Goal: Information Seeking & Learning: Compare options

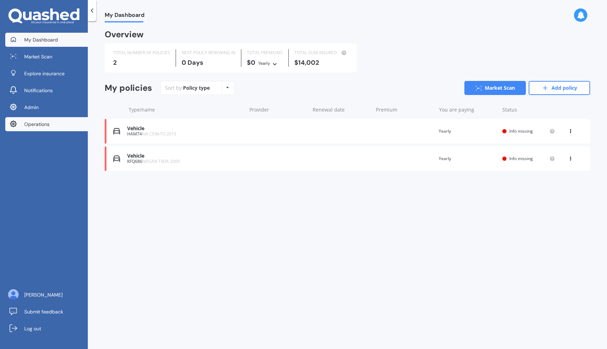
click at [43, 128] on link "Operations" at bounding box center [46, 124] width 83 height 14
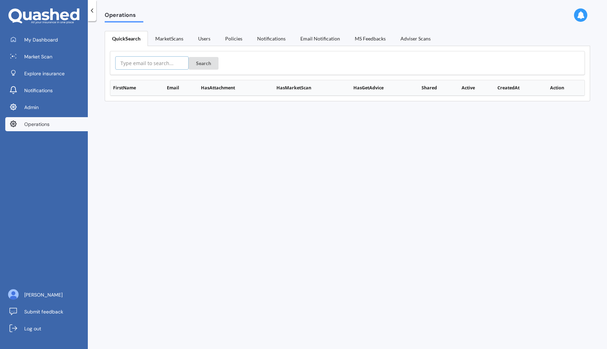
click at [149, 58] on input "text" at bounding box center [151, 62] width 73 height 13
paste input "[EMAIL_ADDRESS][DOMAIN_NAME]"
type input "[EMAIL_ADDRESS][DOMAIN_NAME]"
click at [189, 57] on button "Search" at bounding box center [204, 63] width 30 height 13
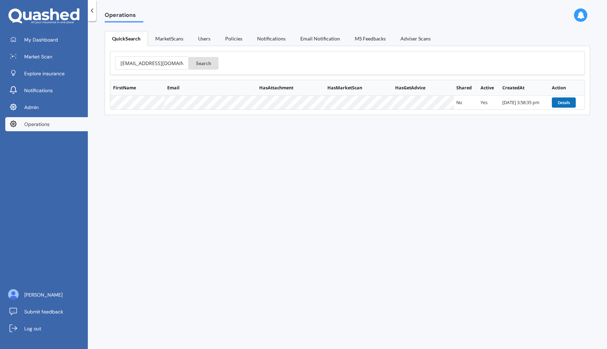
click at [554, 106] on button "Details" at bounding box center [564, 102] width 24 height 10
click at [559, 103] on button "Details" at bounding box center [564, 102] width 24 height 10
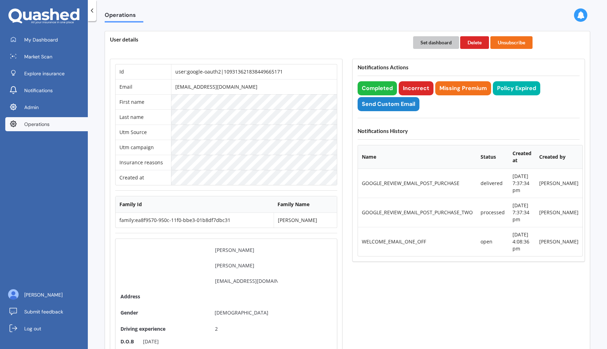
click at [430, 44] on button "Set dashboard" at bounding box center [436, 42] width 46 height 13
click at [46, 43] on span "My Dashboard" at bounding box center [41, 39] width 34 height 7
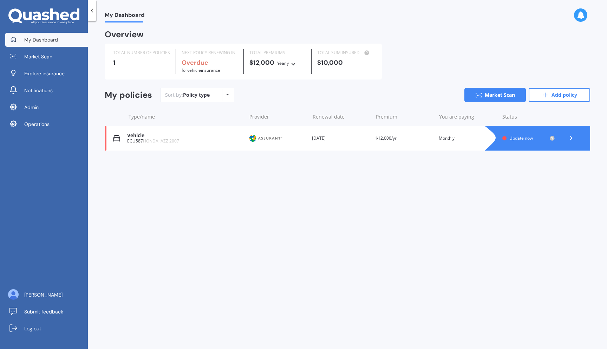
click at [203, 132] on div "Vehicle ECU587 HONDA JAZZ 2007 Provider Renewal date 19 Sep 2025 Premium $12,00…" at bounding box center [348, 138] width 486 height 25
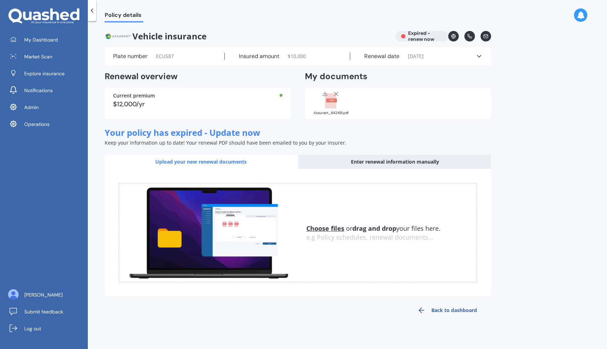
click at [330, 103] on rect at bounding box center [330, 100] width 11 height 15
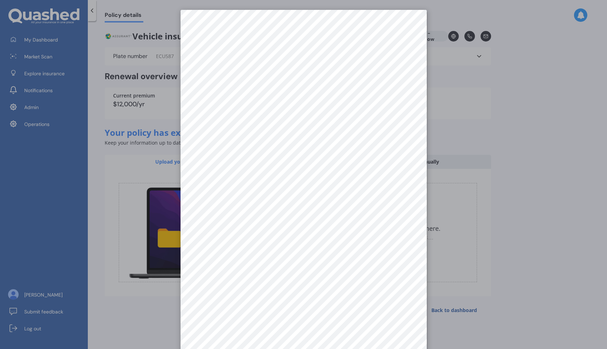
click at [459, 135] on div at bounding box center [303, 174] width 607 height 349
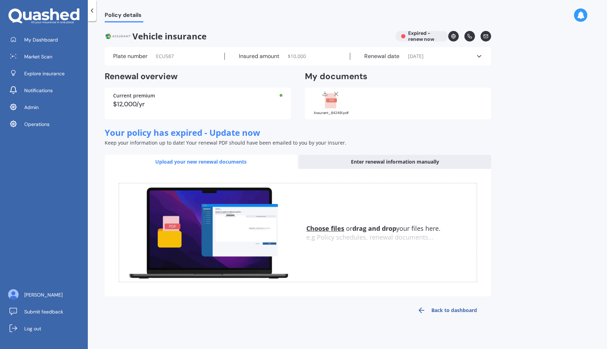
click at [362, 53] on div "Renewal date 19/09/2025" at bounding box center [412, 56] width 125 height 7
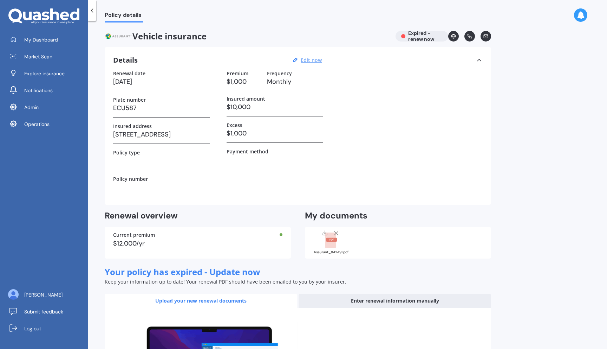
click at [319, 60] on u "Edit now" at bounding box center [311, 60] width 21 height 7
select select "19"
select select "09"
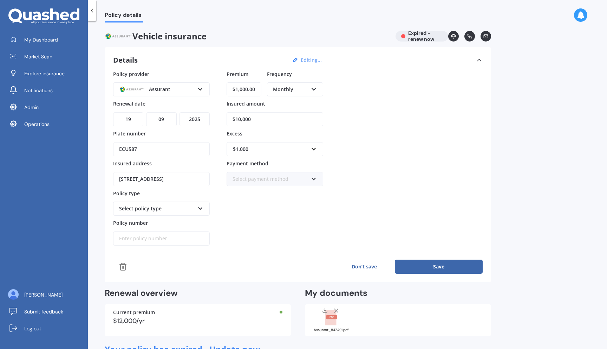
click at [193, 117] on select "YYYY 2027 2026 2025 2024 2023 2022 2021 2020 2019 2018 2017 2016 2015 2014 2013…" at bounding box center [195, 119] width 30 height 14
select select "2026"
click at [180, 112] on select "YYYY 2027 2026 2025 2024 2023 2022 2021 2020 2019 2018 2017 2016 2015 2014 2013…" at bounding box center [195, 119] width 30 height 14
click at [437, 268] on button "Save" at bounding box center [439, 266] width 88 height 14
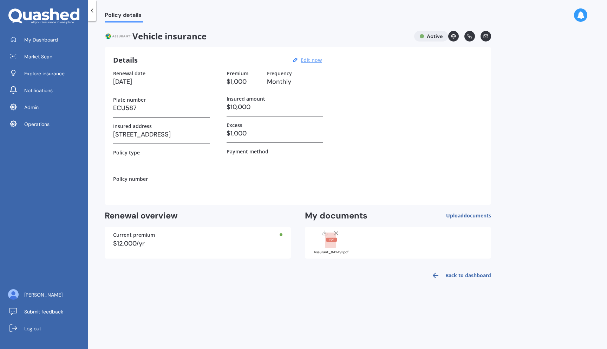
click at [332, 242] on rect at bounding box center [330, 239] width 11 height 15
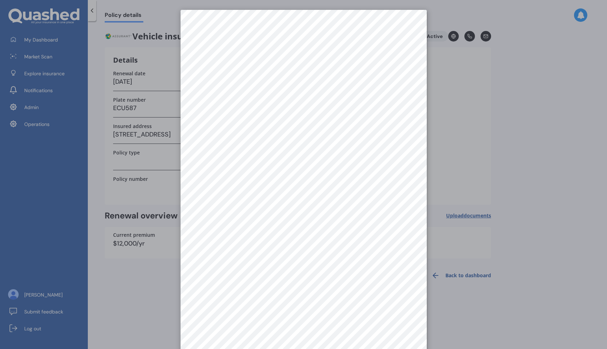
click at [452, 136] on div at bounding box center [303, 174] width 607 height 349
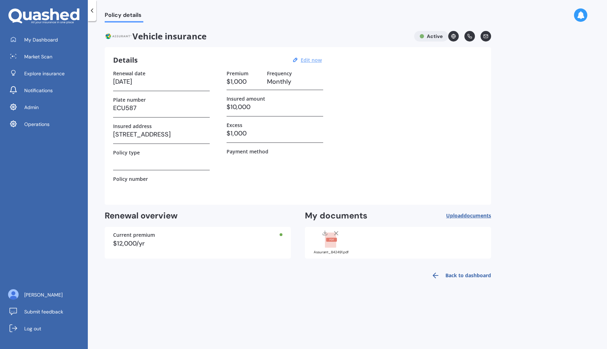
click at [306, 60] on u "Edit now" at bounding box center [311, 60] width 21 height 7
select select "19"
select select "09"
select select "2026"
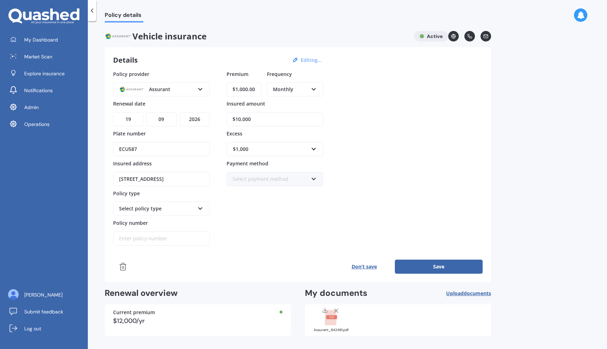
click at [159, 209] on div "Select policy type" at bounding box center [157, 209] width 76 height 8
click at [154, 222] on span "Comprehensive Cover" at bounding box center [145, 221] width 52 height 7
click at [332, 324] on rect at bounding box center [330, 317] width 11 height 15
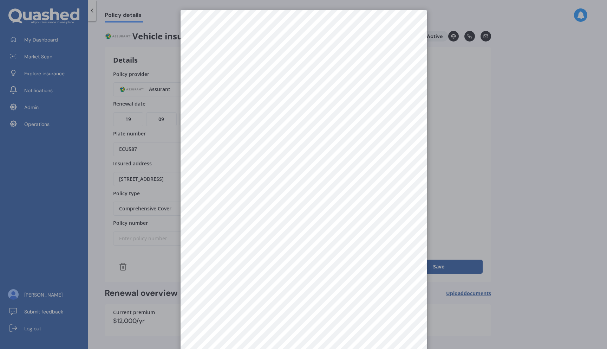
click at [460, 92] on div at bounding box center [303, 174] width 607 height 349
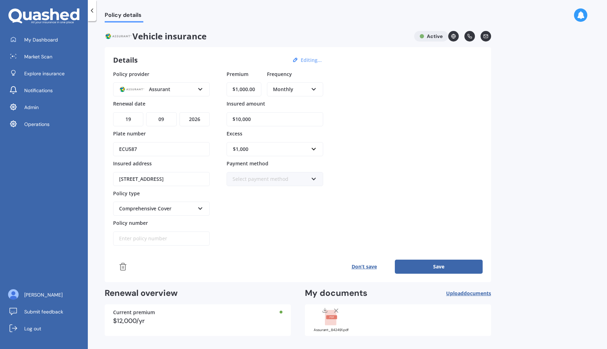
click at [131, 239] on input "Policy number" at bounding box center [161, 238] width 97 height 14
paste input "APMV842491"
type input "APMV842491"
click at [299, 229] on div "Premium $1,000.00 Frequency Monthly Yearly Six-Monthly Quarterly Monthly Fortni…" at bounding box center [275, 157] width 97 height 175
click at [327, 322] on rect at bounding box center [330, 317] width 11 height 15
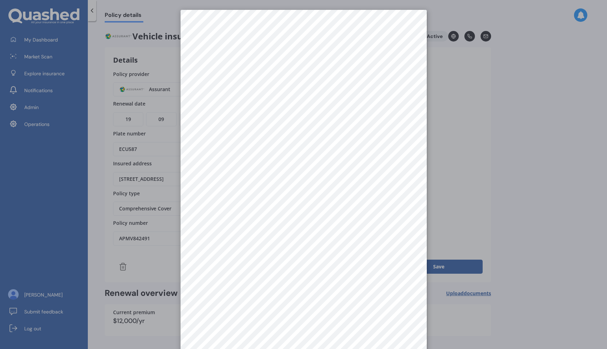
click at [433, 150] on div at bounding box center [303, 174] width 607 height 349
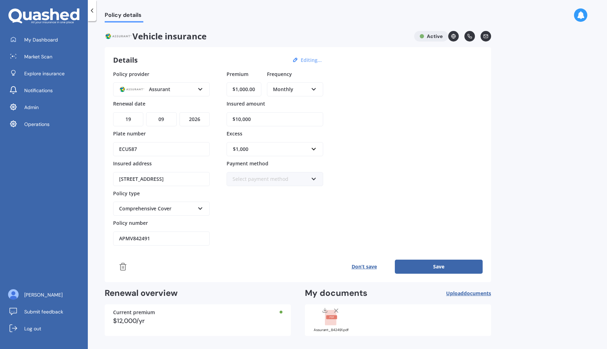
click at [283, 124] on input "$10,000" at bounding box center [275, 119] width 97 height 14
paste input "5,655"
type input "$5,655"
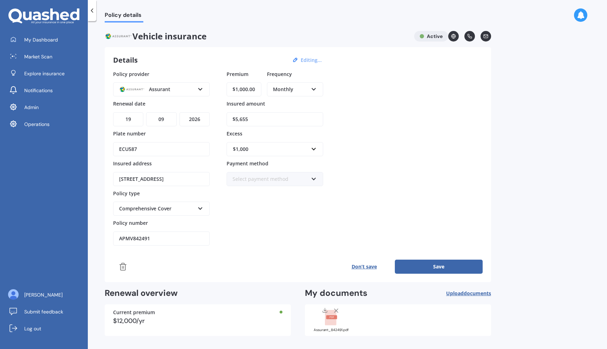
click at [373, 156] on div "Policy provider Assurant AA AMI AMP ANZ ASB Aioi Nissay Dowa Ando Assurant Auto…" at bounding box center [298, 157] width 370 height 175
click at [332, 327] on div "Assurant_842491.pdf" at bounding box center [330, 319] width 35 height 25
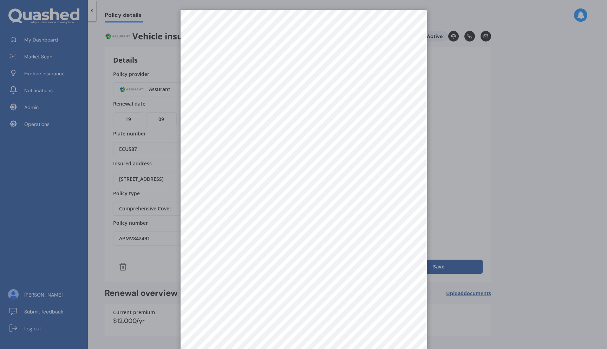
click at [464, 175] on div at bounding box center [303, 174] width 607 height 349
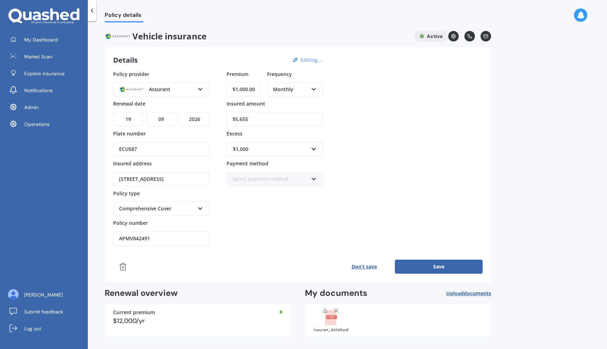
click at [266, 142] on div "$1,000 $100 $400 $500 $750 $1,000 $1,500 $2,000" at bounding box center [275, 149] width 97 height 14
type input "900"
click at [380, 143] on div "Policy provider Assurant AA AMI AMP ANZ ASB Aioi Nissay Dowa Ando Assurant Auto…" at bounding box center [298, 157] width 370 height 175
click at [427, 265] on button "Save" at bounding box center [439, 266] width 88 height 14
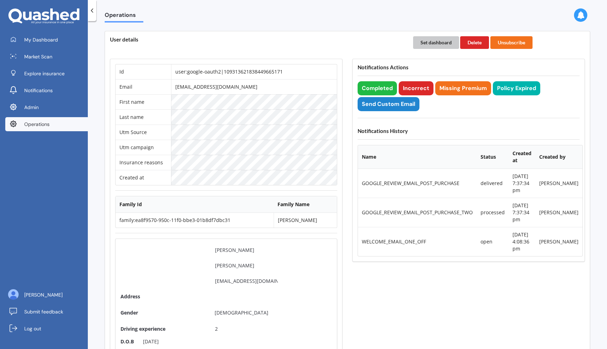
click at [437, 43] on button "Set dashboard" at bounding box center [436, 42] width 46 height 13
click at [34, 37] on span "My Dashboard" at bounding box center [41, 39] width 34 height 7
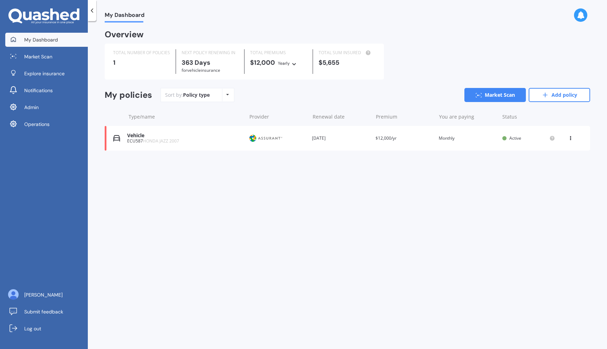
click at [219, 136] on div "Vehicle" at bounding box center [185, 135] width 116 height 6
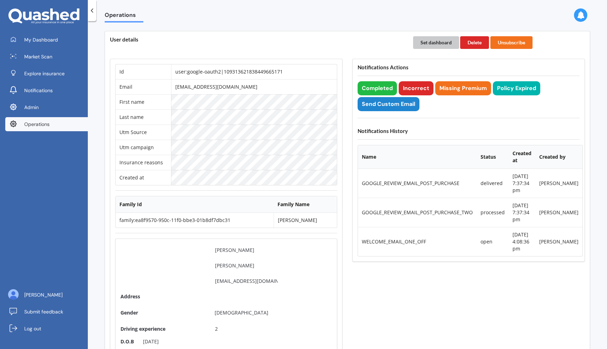
click at [437, 42] on button "Set dashboard" at bounding box center [436, 42] width 46 height 13
click at [70, 42] on link "My Dashboard" at bounding box center [46, 40] width 83 height 14
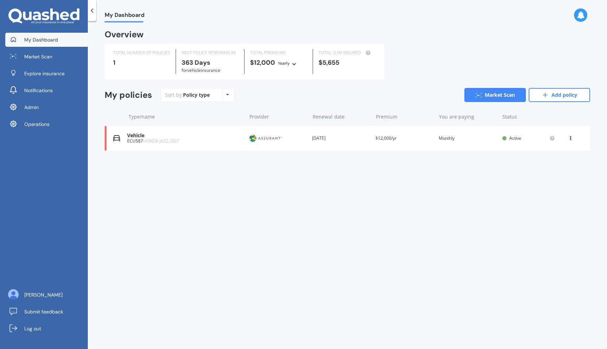
click at [274, 142] on img at bounding box center [265, 137] width 35 height 13
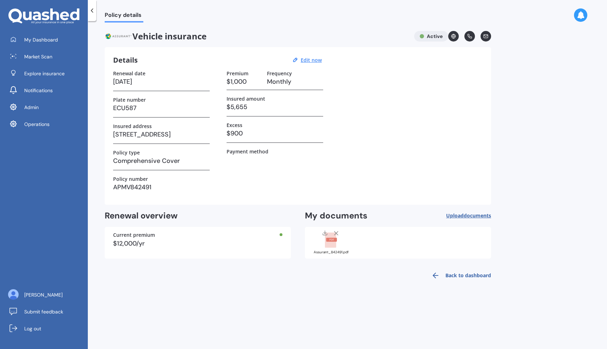
click at [334, 245] on rect at bounding box center [330, 239] width 11 height 15
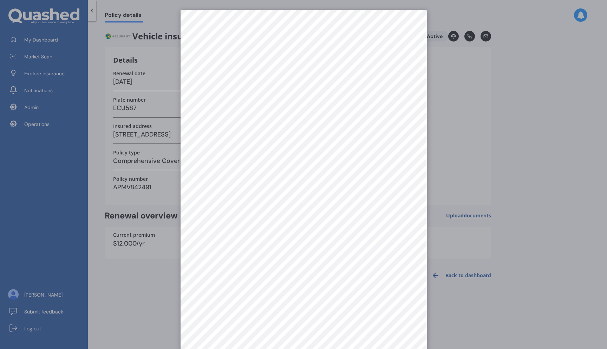
click at [505, 131] on div at bounding box center [303, 174] width 607 height 349
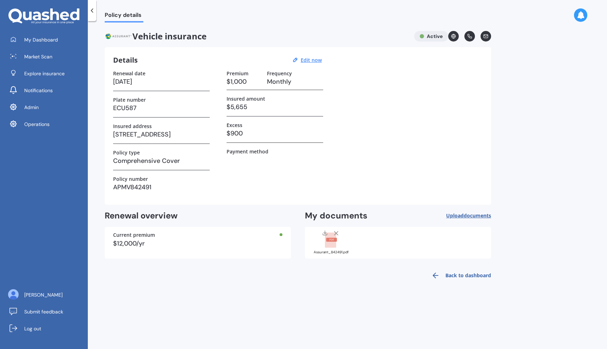
click at [334, 245] on rect at bounding box center [330, 239] width 11 height 15
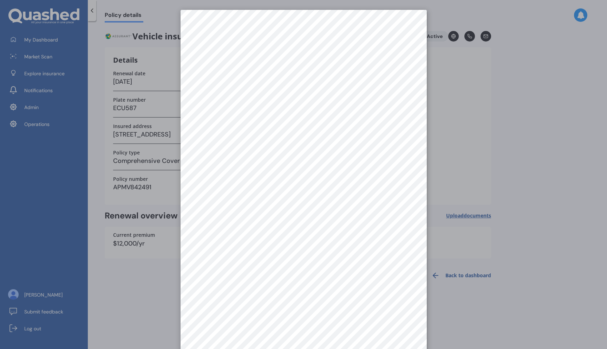
click at [491, 179] on div at bounding box center [303, 174] width 607 height 349
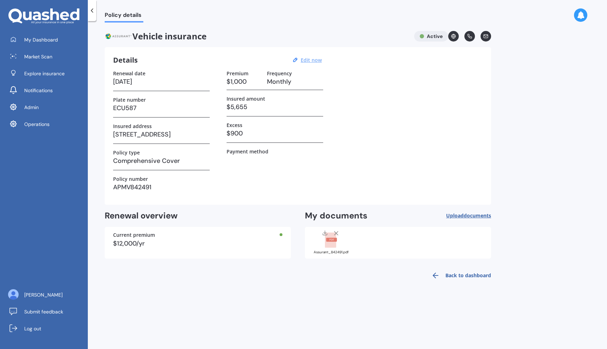
click at [314, 61] on u "Edit now" at bounding box center [311, 60] width 21 height 7
select select "19"
select select "09"
select select "2026"
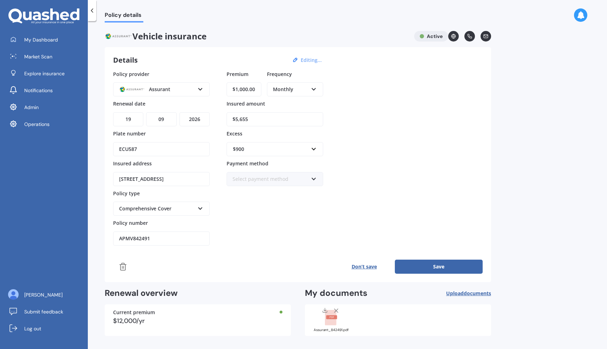
click at [243, 91] on input "$1,000.00" at bounding box center [244, 89] width 35 height 14
paste input "74.02"
type input "$74.02"
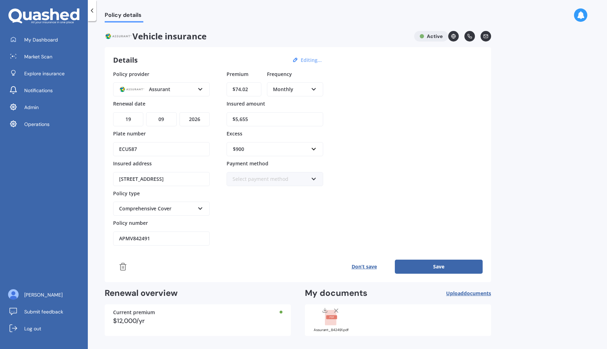
click at [420, 265] on button "Save" at bounding box center [439, 266] width 88 height 14
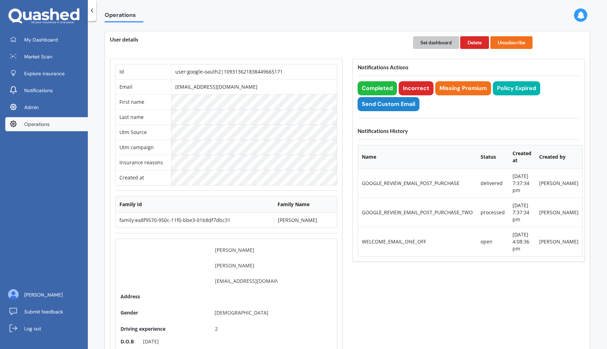
click at [421, 46] on button "Set dashboard" at bounding box center [436, 42] width 46 height 13
click at [21, 39] on link "My Dashboard" at bounding box center [46, 40] width 83 height 14
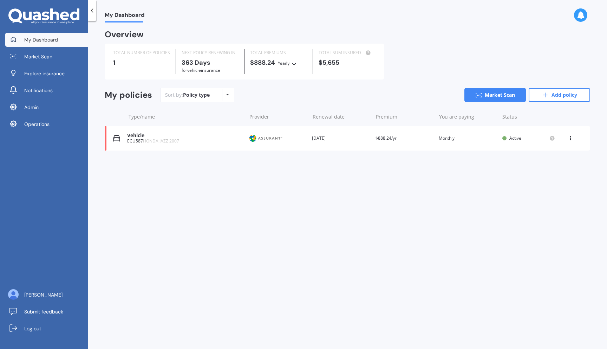
click at [213, 139] on div "ECU587 HONDA JAZZ 2007" at bounding box center [185, 140] width 116 height 5
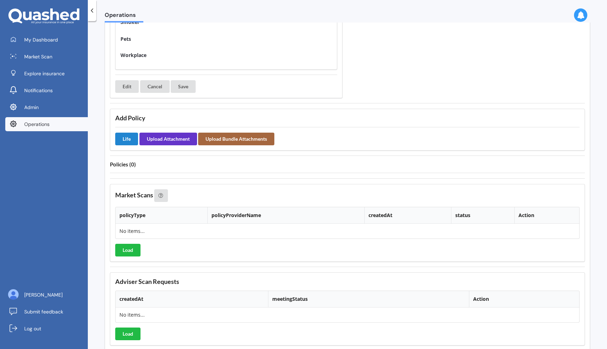
scroll to position [432, 0]
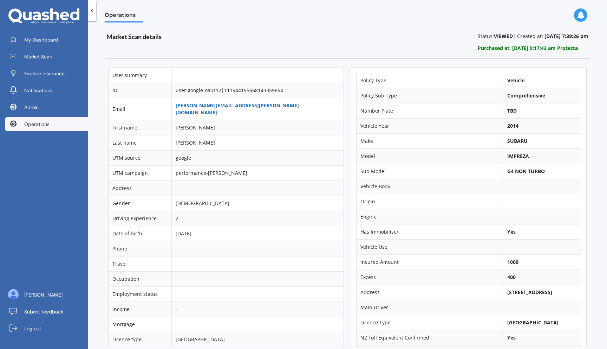
click at [211, 104] on link "rupert.woodley@outlook.com" at bounding box center [237, 109] width 123 height 14
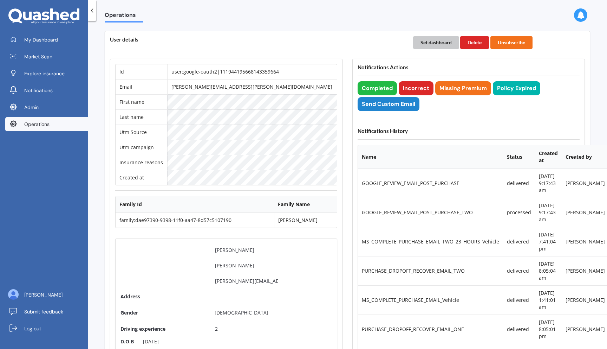
click at [426, 40] on button "Set dashboard" at bounding box center [436, 42] width 46 height 13
click at [40, 40] on span "My Dashboard" at bounding box center [41, 39] width 34 height 7
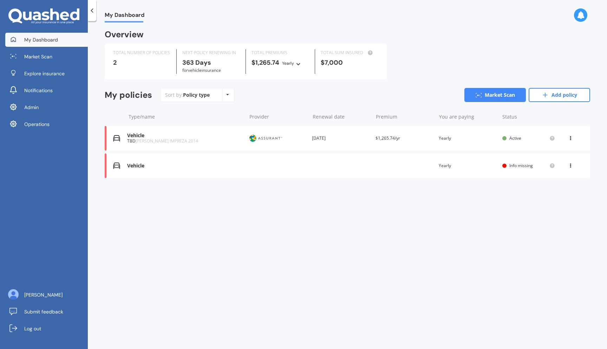
click at [161, 141] on span "SUBARU IMPREZA 2014" at bounding box center [167, 141] width 63 height 6
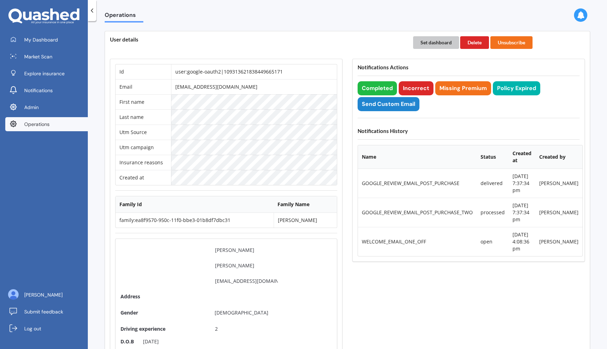
click at [435, 39] on button "Set dashboard" at bounding box center [436, 42] width 46 height 13
click at [39, 39] on span "My Dashboard" at bounding box center [41, 39] width 34 height 7
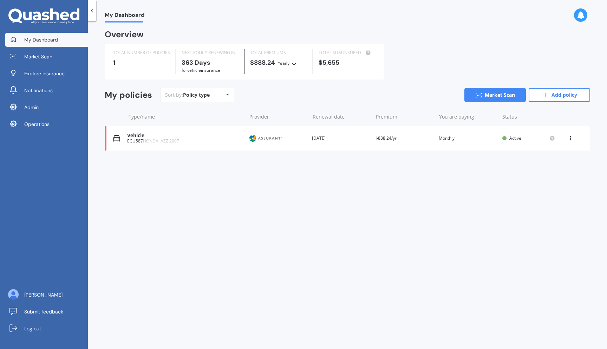
click at [248, 136] on div "Vehicle ECU587 HONDA JAZZ 2007 Provider Renewal date [DATE] Premium $888.24/yr …" at bounding box center [348, 138] width 486 height 25
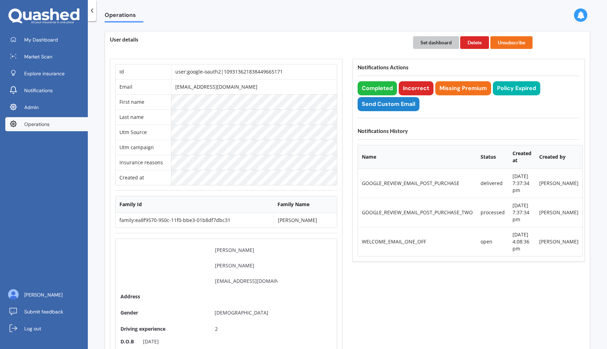
click at [431, 44] on button "Set dashboard" at bounding box center [436, 42] width 46 height 13
click at [37, 30] on div "My Dashboard Market Scan Explore insurance Notifications Admin Operations Wenbo…" at bounding box center [44, 174] width 88 height 349
click at [38, 38] on span "My Dashboard" at bounding box center [41, 39] width 34 height 7
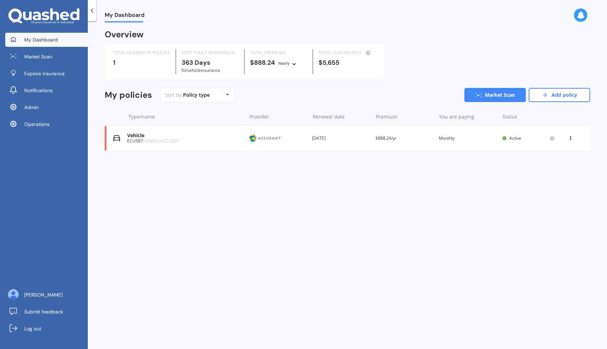
click at [233, 139] on div "ECU587 HONDA JAZZ 2007" at bounding box center [185, 140] width 116 height 5
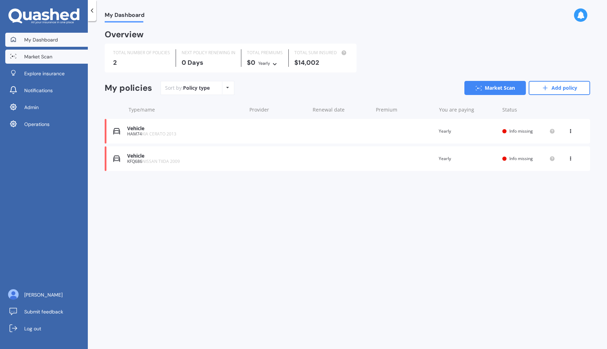
click at [73, 52] on link "Market Scan" at bounding box center [46, 57] width 83 height 14
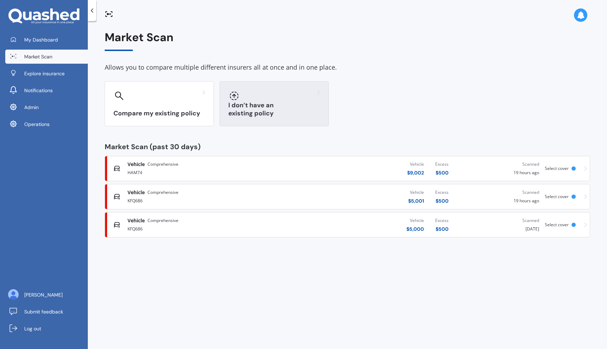
click at [270, 108] on div "I don’t have an existing policy" at bounding box center [274, 103] width 109 height 45
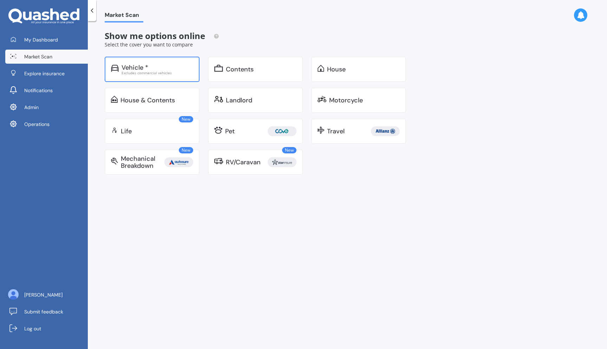
click at [162, 76] on div "Vehicle * Excludes commercial vehicles" at bounding box center [152, 69] width 95 height 25
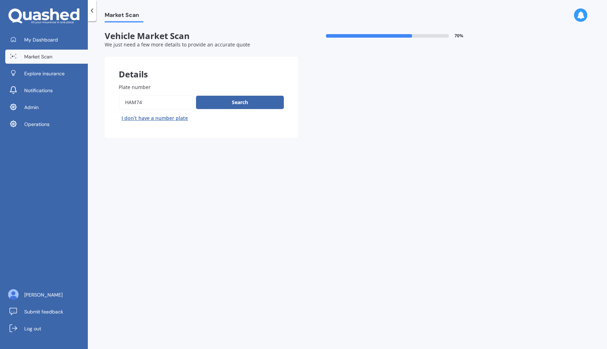
click at [144, 105] on input "Plate number" at bounding box center [156, 102] width 75 height 15
click at [171, 97] on input "Plate number" at bounding box center [156, 102] width 75 height 15
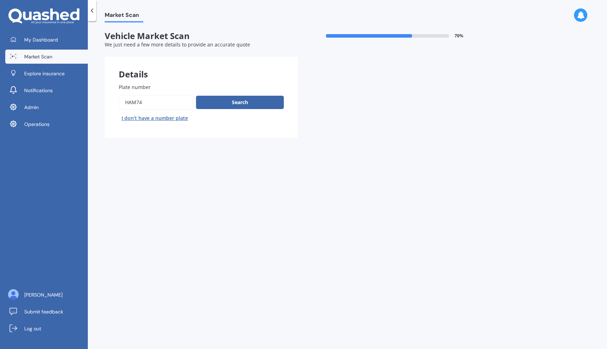
paste input "qhc827"
type input "qhc827"
click at [246, 100] on button "Search" at bounding box center [240, 102] width 88 height 13
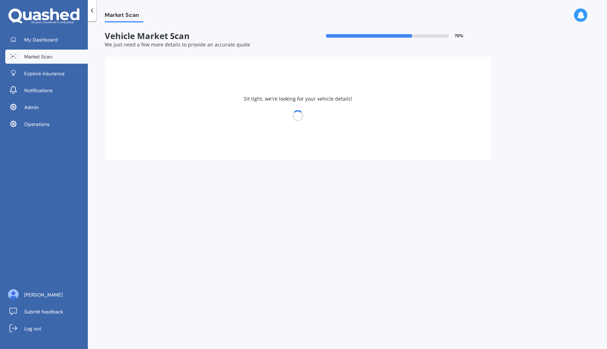
select select "TOYOTA"
select select "RAV-4"
select select "23"
select select "03"
select select "1975"
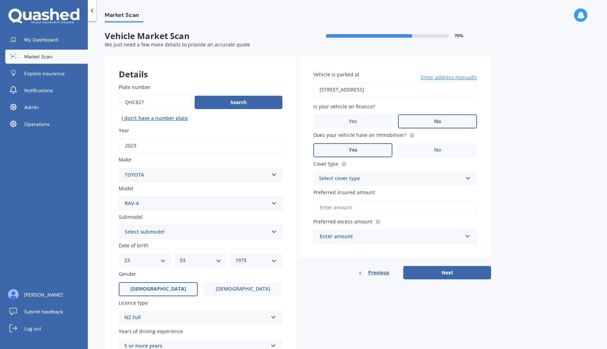
click at [181, 229] on select "Select submodel Diesel EV GX SUV 2.2/4WD/6AT Hybrid Hybrid 2WD Petrol" at bounding box center [201, 232] width 164 height 14
select select "HYBRID"
click at [119, 225] on select "Select submodel Diesel EV GX SUV 2.2/4WD/6AT Hybrid Hybrid 2WD Petrol" at bounding box center [201, 232] width 164 height 14
click at [398, 91] on input "9 Syracuse Place, Albany, Auckland 0632" at bounding box center [395, 89] width 164 height 15
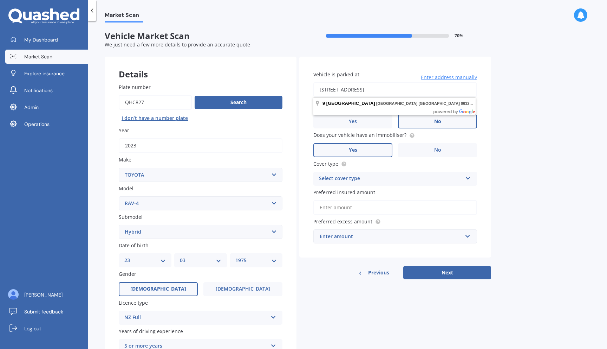
click at [333, 89] on input "9 Syracuse Place, Albany, Auckland 0632" at bounding box center [395, 89] width 164 height 15
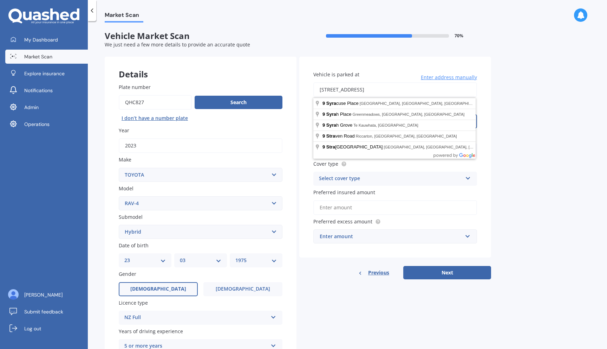
type input "[STREET_ADDRESS][PERSON_NAME]"
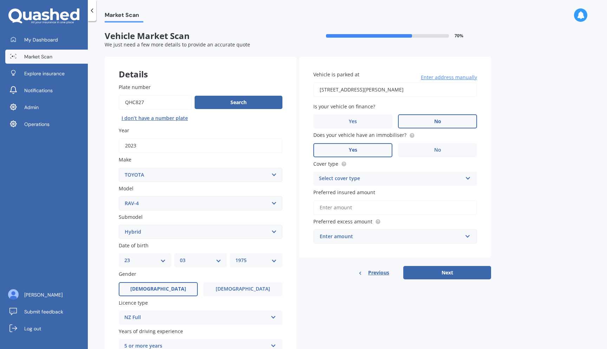
click at [378, 179] on div "Select cover type" at bounding box center [390, 178] width 143 height 8
click at [366, 193] on div "Comprehensive" at bounding box center [395, 192] width 163 height 13
click at [370, 209] on input "Preferred insured amount" at bounding box center [395, 207] width 164 height 15
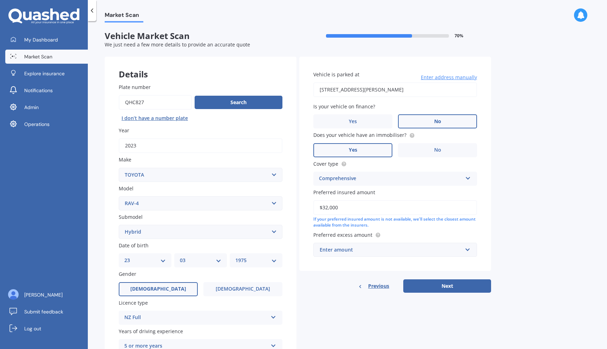
type input "$32,000"
click at [380, 251] on div "Enter amount" at bounding box center [391, 250] width 143 height 8
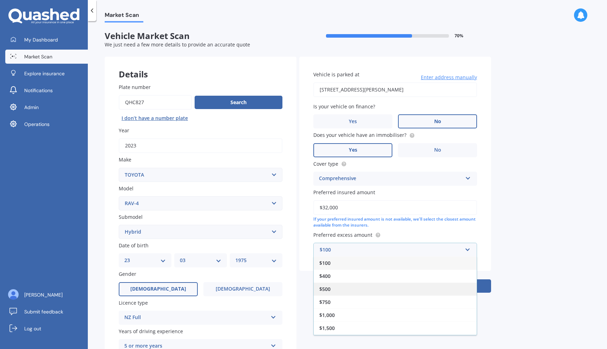
click at [360, 292] on div "$500" at bounding box center [395, 288] width 163 height 13
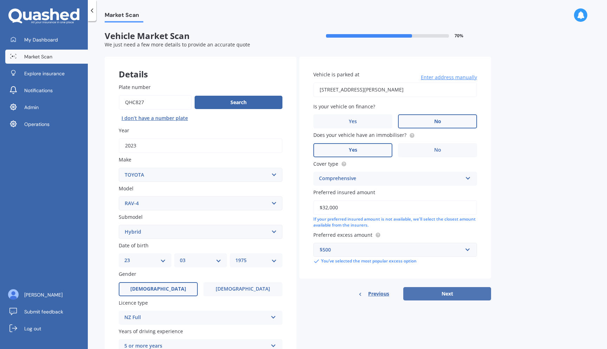
click at [426, 292] on button "Next" at bounding box center [447, 293] width 88 height 13
select select "23"
select select "03"
select select "1975"
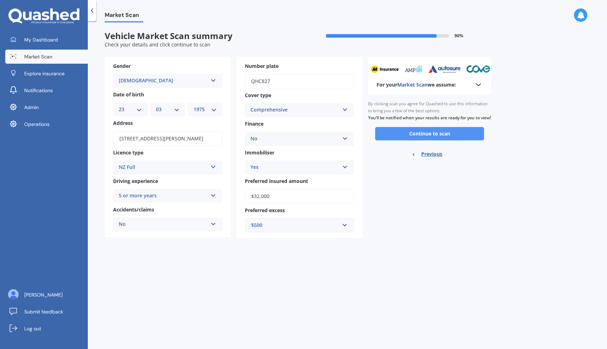
click at [477, 140] on button "Continue to scan" at bounding box center [429, 133] width 109 height 13
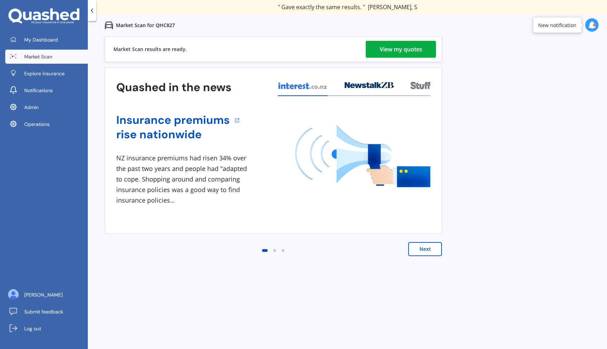
click at [408, 49] on div "View my quotes" at bounding box center [401, 49] width 43 height 17
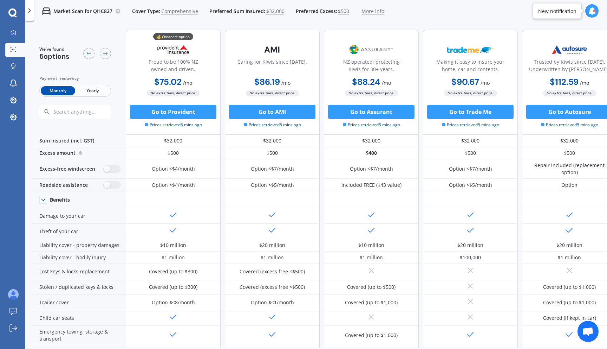
click at [105, 11] on p "Market Scan for QHC827" at bounding box center [82, 11] width 59 height 7
copy p "QHC827"
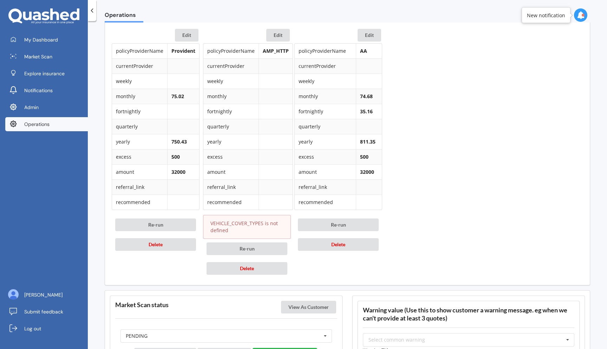
scroll to position [591, 0]
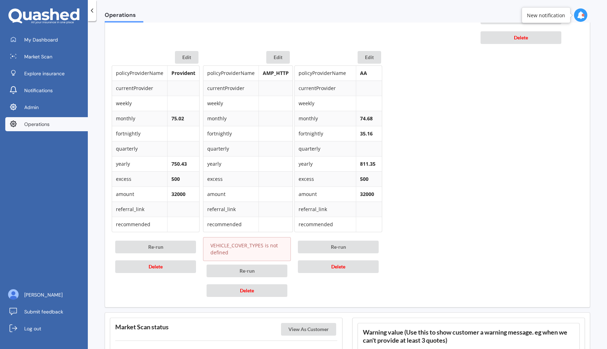
click at [241, 254] on p "VEHICLE_COVER_TYPES is not defined" at bounding box center [246, 249] width 73 height 14
copy p "VEHICLE_COVER_TYPES"
click at [231, 249] on p "VEHICLE_COVER_TYPES is not defined" at bounding box center [246, 249] width 73 height 14
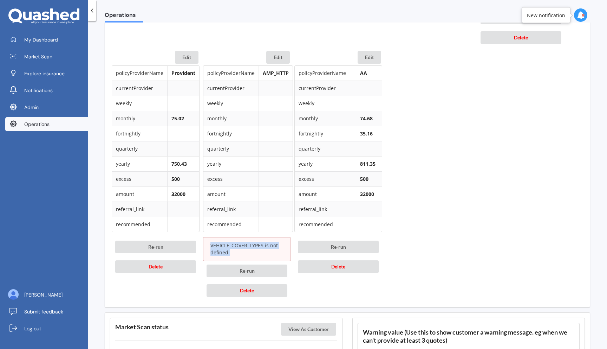
click at [231, 249] on p "VEHICLE_COVER_TYPES is not defined" at bounding box center [246, 249] width 73 height 14
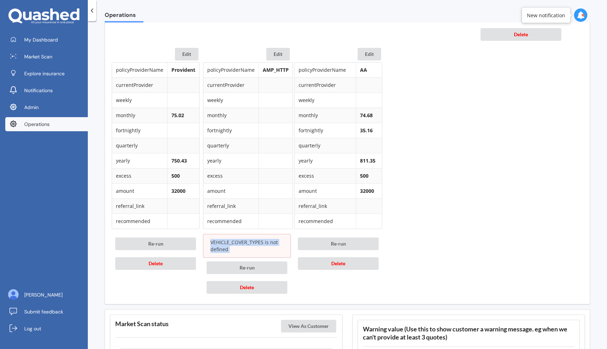
scroll to position [907, 0]
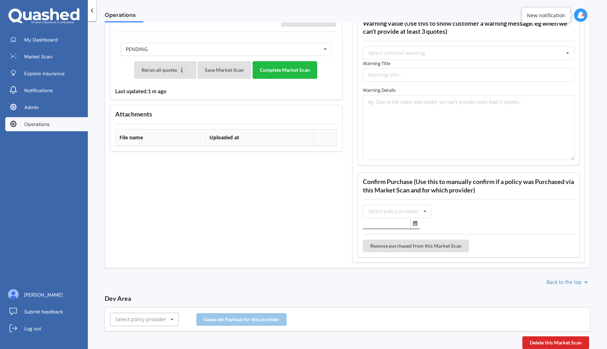
click at [161, 315] on input "text" at bounding box center [145, 319] width 68 height 13
type input "amp"
click at [160, 305] on div "AMP" at bounding box center [144, 306] width 68 height 13
click at [228, 312] on div "AMP AA AIA AMI AMP ANZ ASB Accuro Aioi Nissay Dowa Allianz Partners Ando Astero…" at bounding box center [348, 319] width 486 height 24
click at [226, 317] on button "Generate Payload for this provider" at bounding box center [241, 319] width 90 height 13
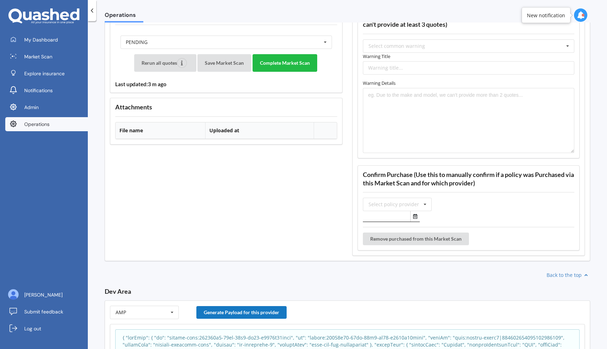
scroll to position [1023, 0]
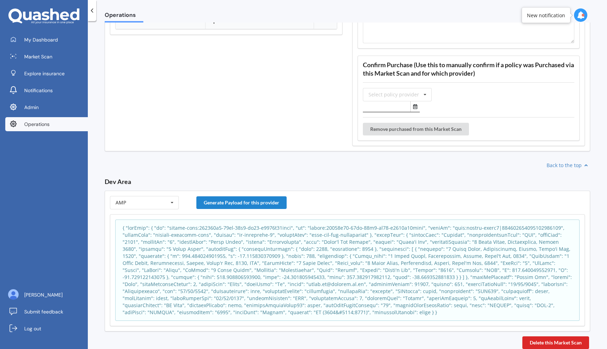
click at [248, 249] on p at bounding box center [348, 269] width 450 height 91
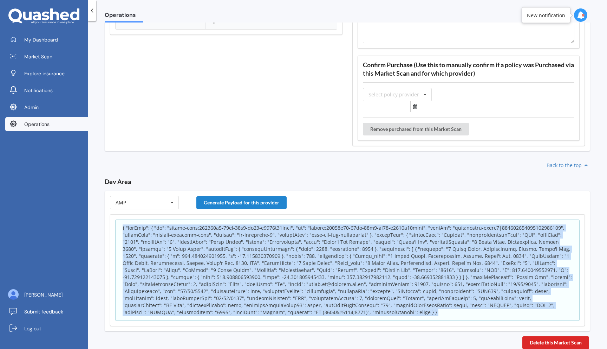
click at [248, 249] on p at bounding box center [348, 269] width 450 height 91
copy p "spatialReference"
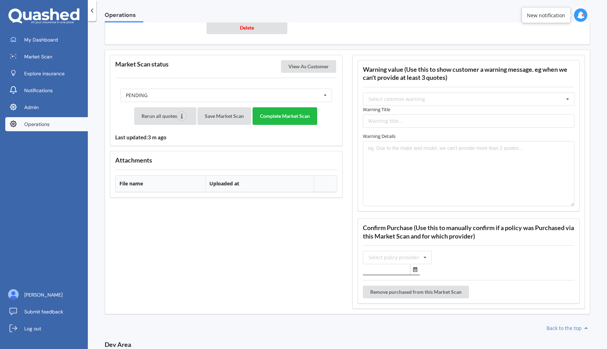
scroll to position [738, 0]
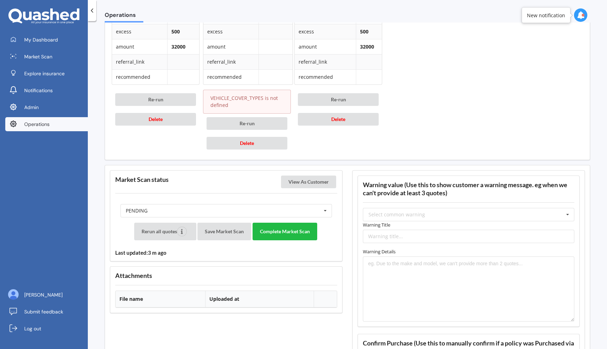
click at [243, 108] on p "VEHICLE_COVER_TYPES is not defined" at bounding box center [246, 102] width 73 height 14
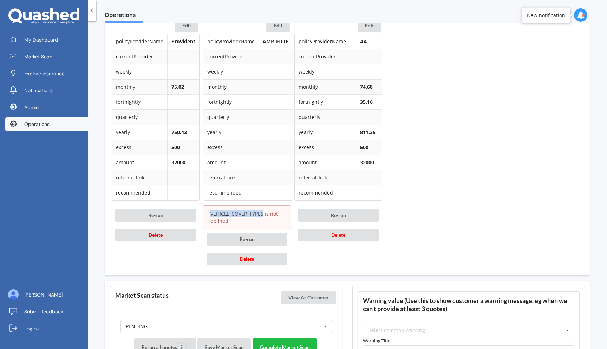
scroll to position [625, 0]
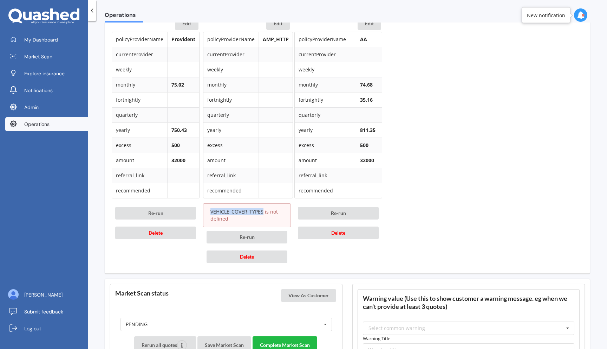
click at [242, 217] on p "VEHICLE_COVER_TYPES is not defined" at bounding box center [246, 215] width 73 height 14
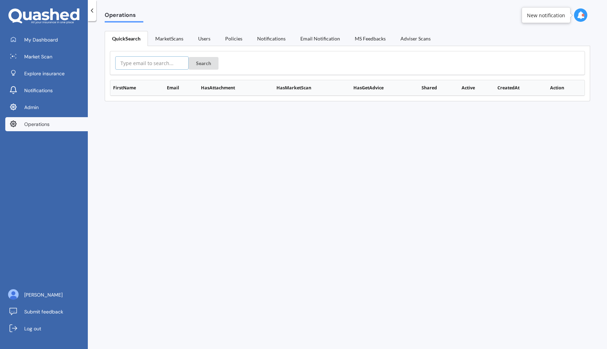
click at [140, 62] on input "text" at bounding box center [151, 62] width 73 height 13
type input "[DOMAIN_NAME][EMAIL_ADDRESS][DOMAIN_NAME]"
click at [189, 57] on button "Search" at bounding box center [204, 63] width 30 height 13
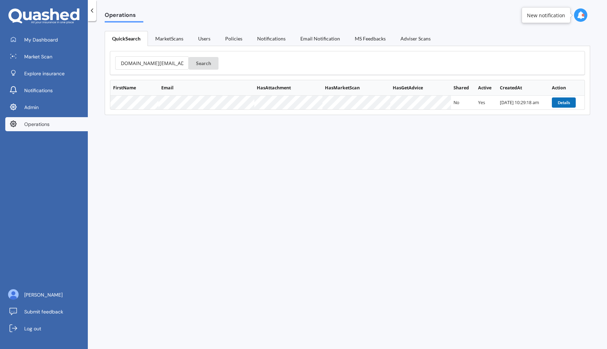
scroll to position [0, 0]
click at [556, 101] on button "Details" at bounding box center [564, 102] width 24 height 10
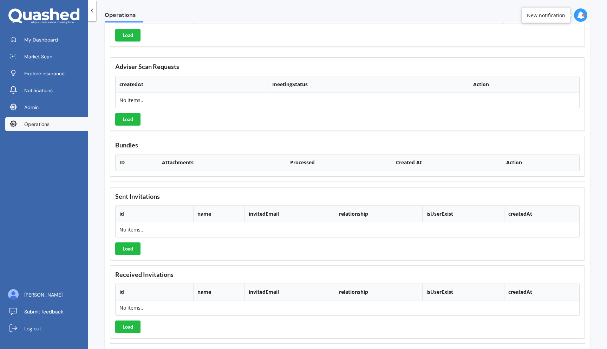
scroll to position [1641, 0]
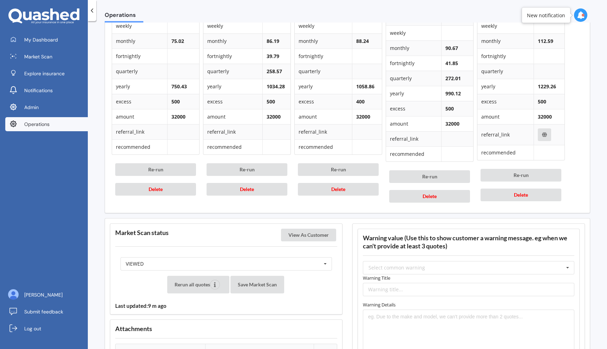
scroll to position [406, 0]
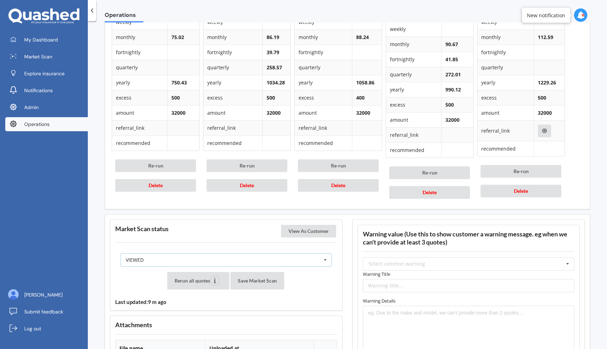
click at [250, 259] on div "VIEWED READY PENDING VIEWED ABANDONED IN_REVIEW" at bounding box center [227, 259] width 212 height 13
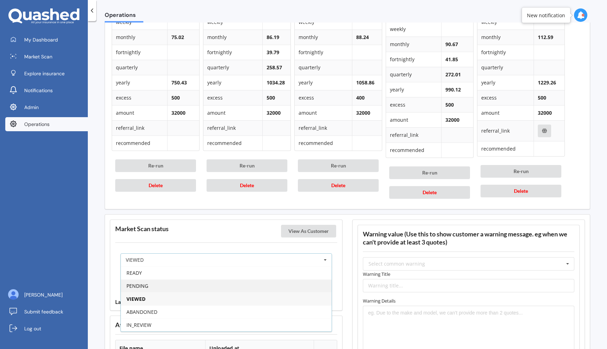
click at [244, 285] on div "PENDING" at bounding box center [226, 285] width 211 height 13
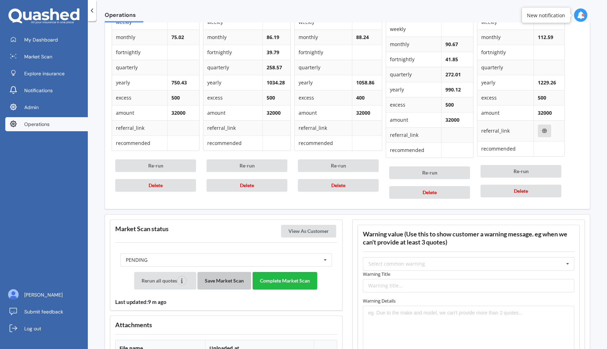
click at [226, 279] on button "Save Market Scan" at bounding box center [224, 281] width 54 height 18
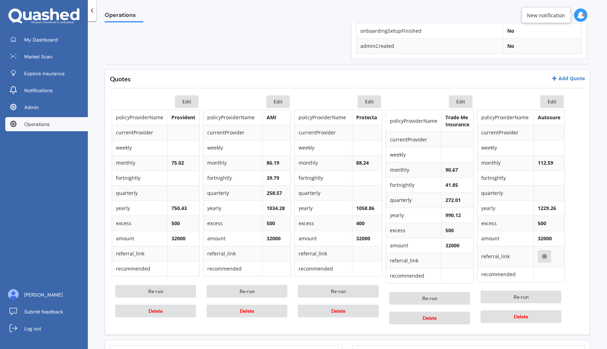
scroll to position [281, 0]
click at [574, 75] on link "Add Quote" at bounding box center [568, 76] width 33 height 7
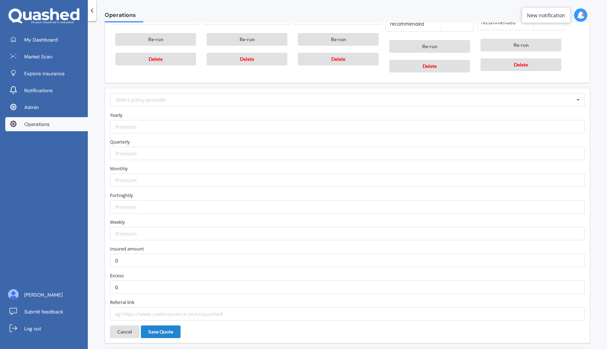
scroll to position [534, 0]
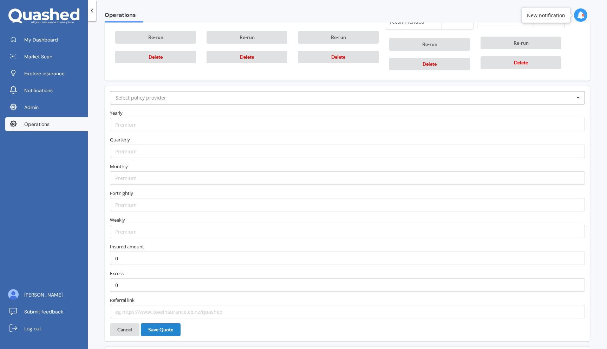
click at [291, 102] on input "text" at bounding box center [348, 97] width 474 height 13
type input "AMP"
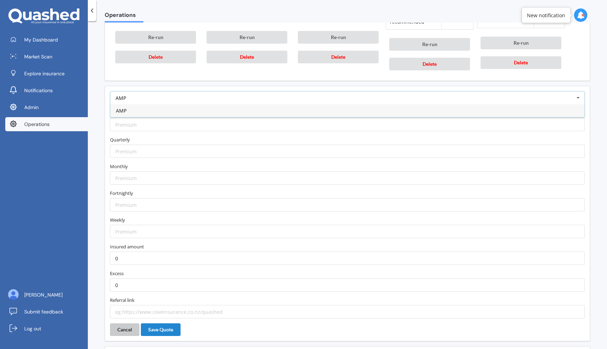
type input "[URL][DOMAIN_NAME]"
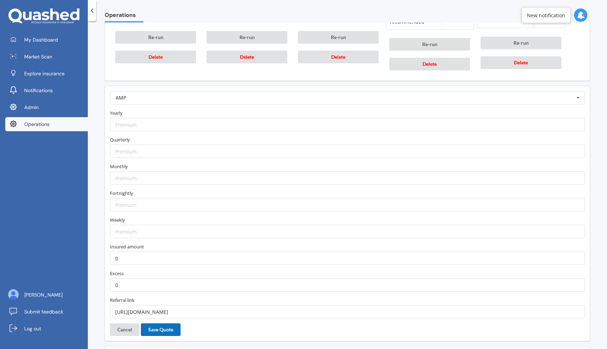
click at [158, 330] on button "Save Quote" at bounding box center [161, 329] width 40 height 13
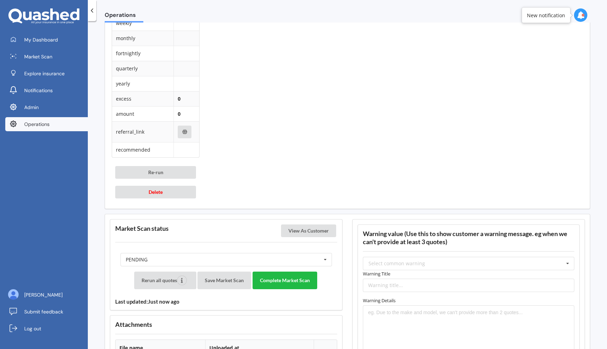
scroll to position [644, 0]
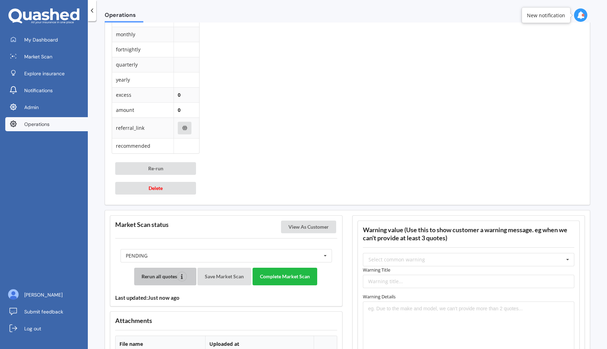
click at [165, 276] on button "Rerun all quotes" at bounding box center [165, 276] width 62 height 18
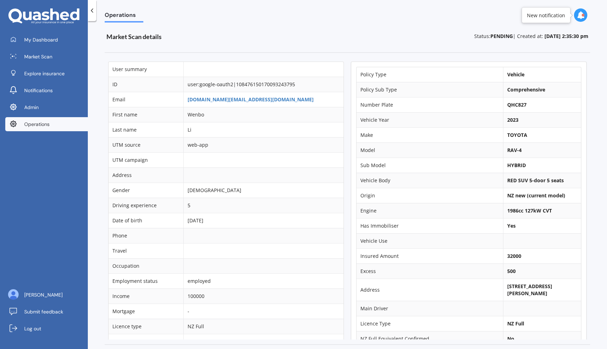
click at [322, 150] on td "web-app" at bounding box center [263, 144] width 160 height 15
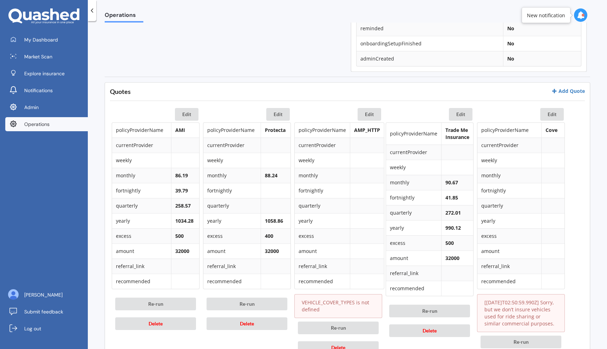
scroll to position [226, 0]
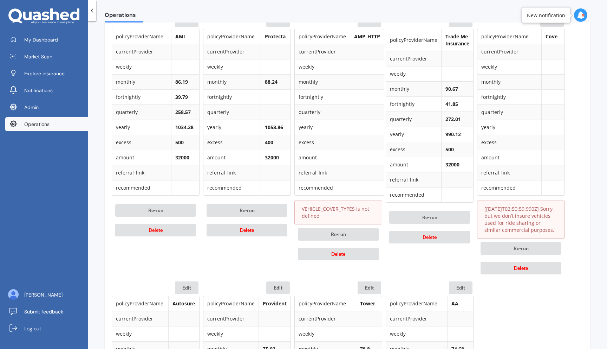
scroll to position [362, 0]
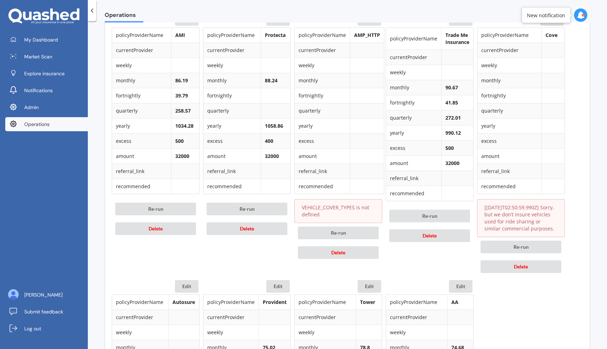
click at [335, 208] on p "VEHICLE_COVER_TYPES is not defined" at bounding box center [338, 211] width 73 height 14
copy p "VEHICLE_COVER_TYPES"
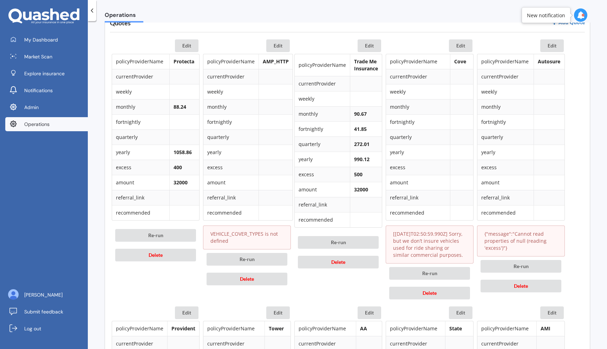
scroll to position [334, 0]
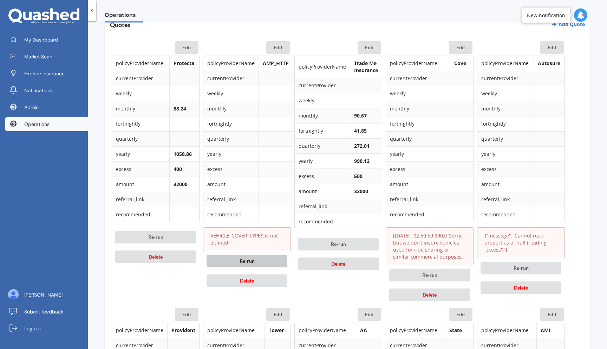
click at [246, 263] on button "Re-run" at bounding box center [247, 260] width 81 height 13
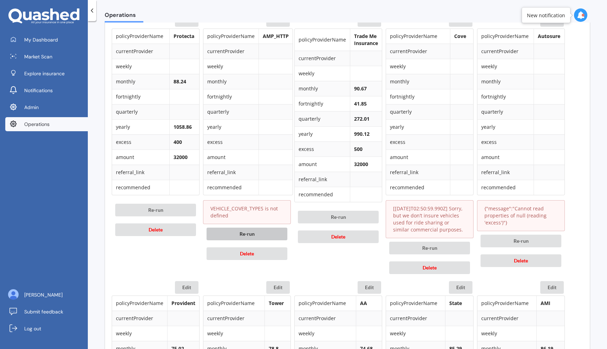
scroll to position [364, 0]
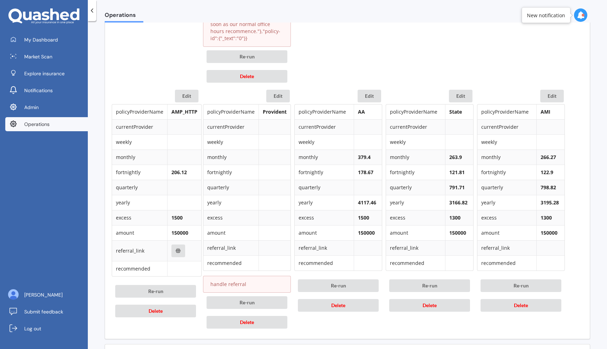
scroll to position [680, 0]
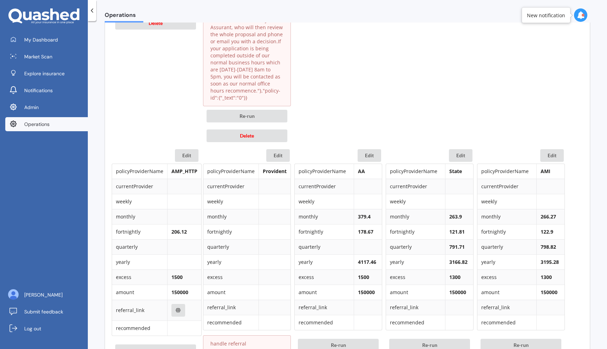
scroll to position [623, 0]
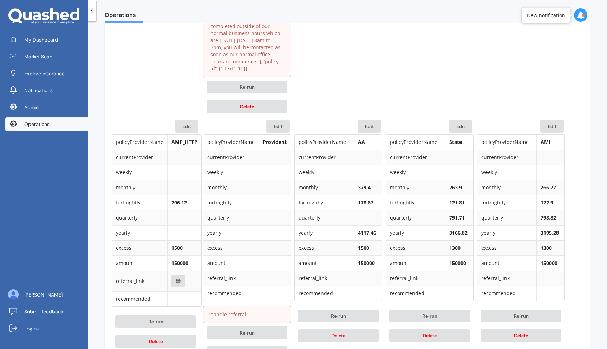
scroll to position [743, 0]
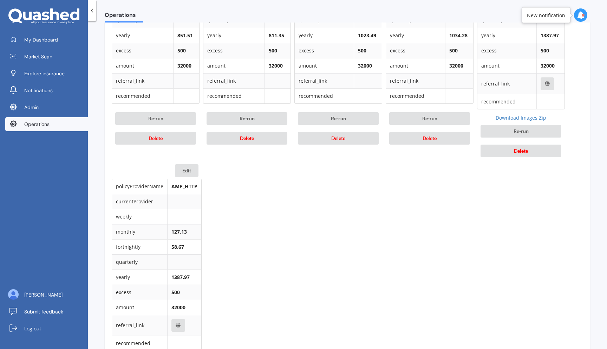
scroll to position [730, 0]
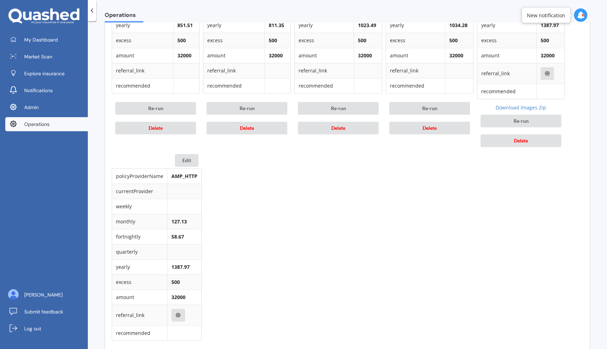
click at [128, 229] on td "monthly" at bounding box center [139, 221] width 55 height 15
click at [137, 244] on td "fortnightly" at bounding box center [139, 236] width 55 height 15
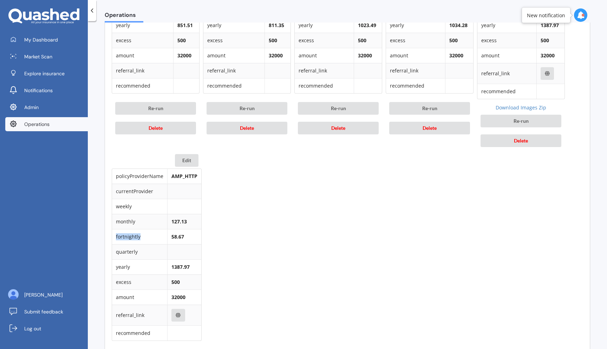
click at [137, 244] on td "fortnightly" at bounding box center [139, 236] width 55 height 15
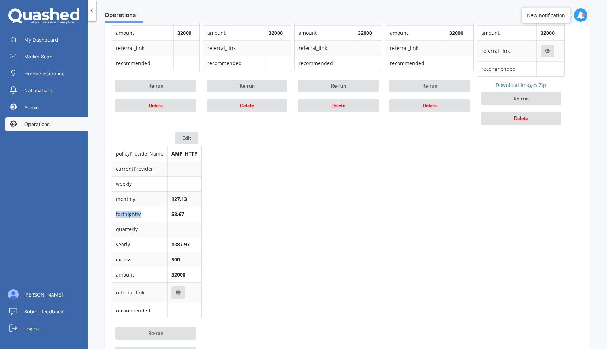
scroll to position [759, 0]
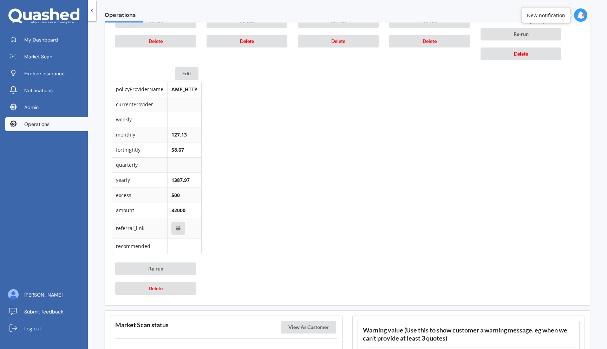
scroll to position [820, 0]
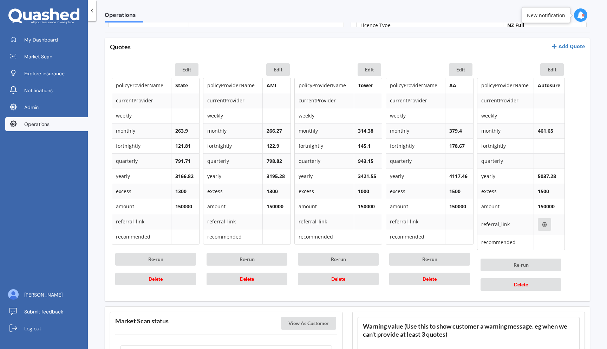
scroll to position [310, 0]
